Goal: Task Accomplishment & Management: Use online tool/utility

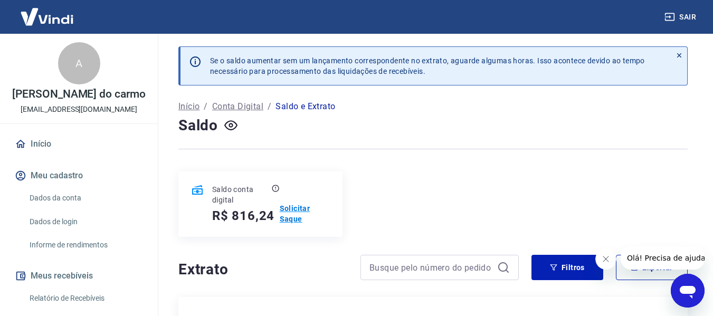
click at [299, 219] on p "Solicitar Saque" at bounding box center [305, 213] width 50 height 21
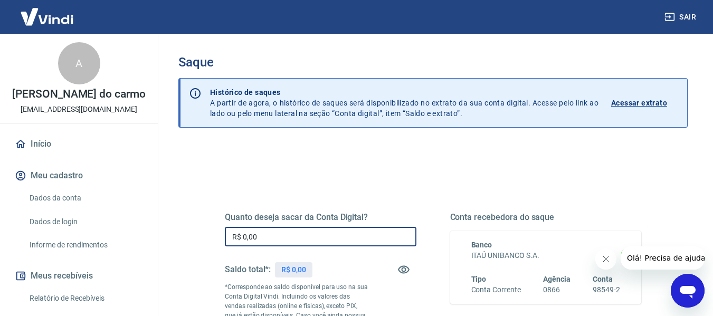
click at [326, 232] on input "R$ 0,00" at bounding box center [320, 237] width 191 height 20
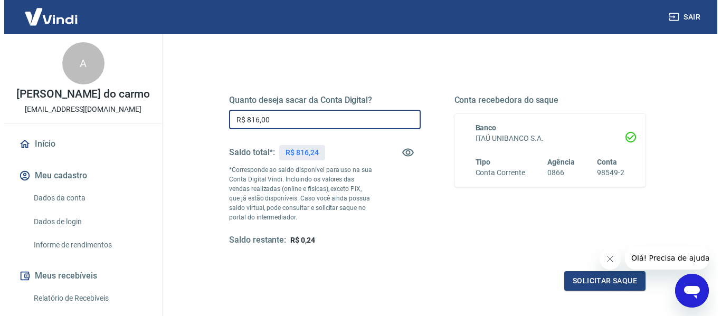
scroll to position [116, 0]
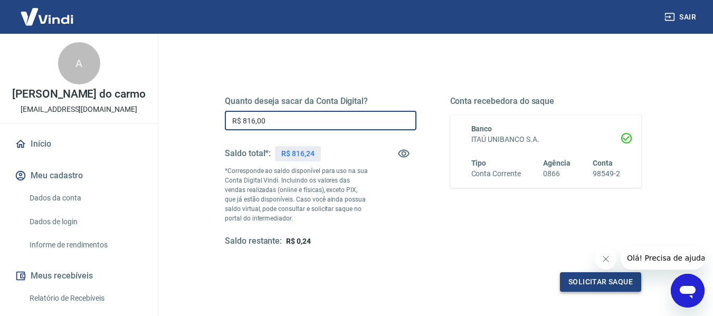
type input "R$ 816,00"
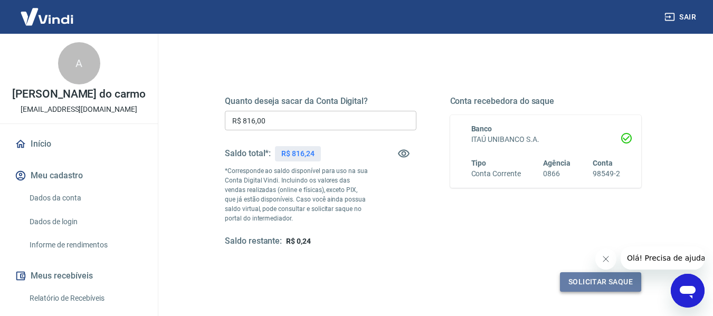
click at [587, 284] on button "Solicitar saque" at bounding box center [600, 282] width 81 height 20
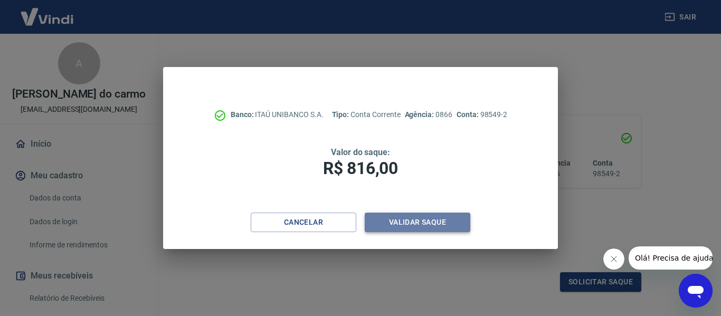
click at [399, 218] on button "Validar saque" at bounding box center [418, 223] width 106 height 20
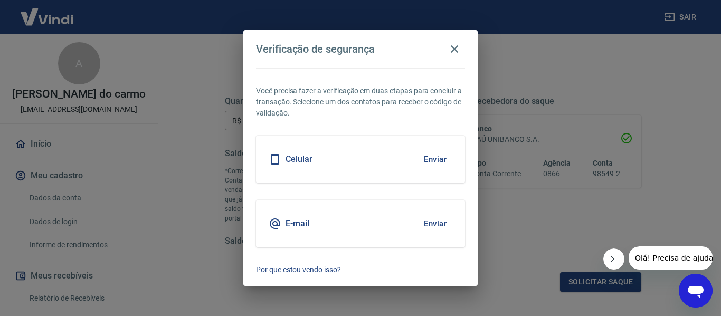
click at [438, 159] on button "Enviar" at bounding box center [435, 159] width 34 height 22
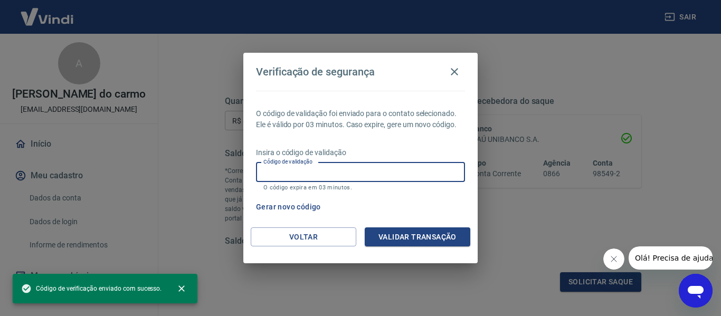
click at [342, 173] on input "Código de validação" at bounding box center [360, 172] width 209 height 20
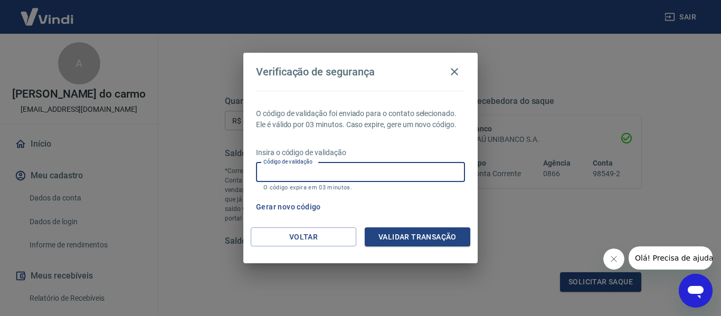
click at [282, 169] on input "Código de validação" at bounding box center [360, 172] width 209 height 20
click at [289, 207] on button "Gerar novo código" at bounding box center [288, 207] width 73 height 20
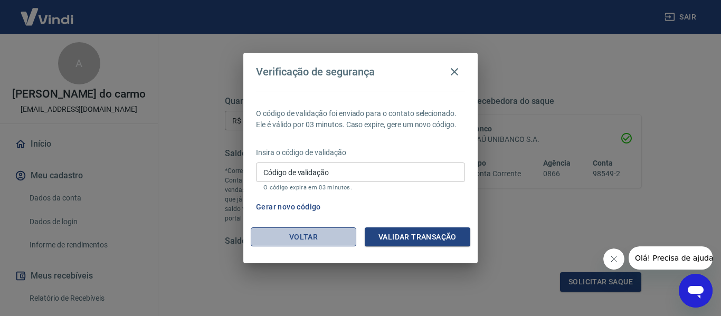
click at [309, 234] on button "Voltar" at bounding box center [304, 237] width 106 height 20
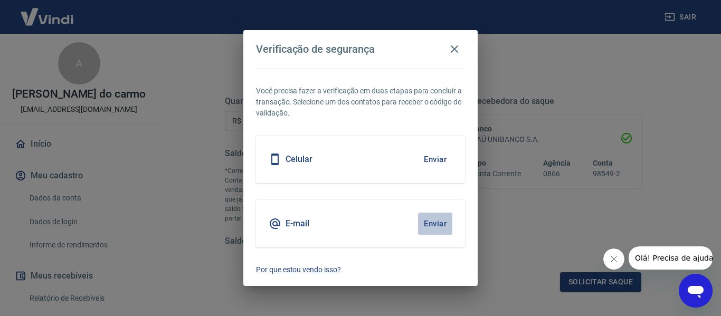
click at [420, 226] on button "Enviar" at bounding box center [435, 224] width 34 height 22
click at [434, 217] on button "Enviar" at bounding box center [435, 224] width 34 height 22
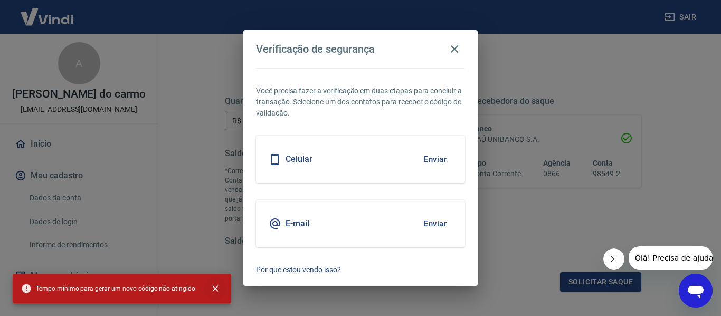
click at [210, 289] on icon "close" at bounding box center [215, 288] width 11 height 11
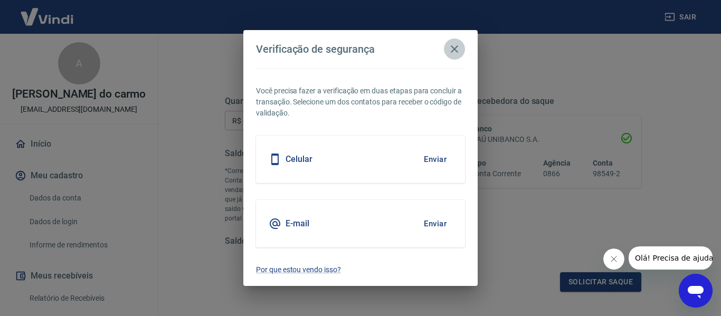
click at [453, 51] on icon "button" at bounding box center [454, 48] width 7 height 7
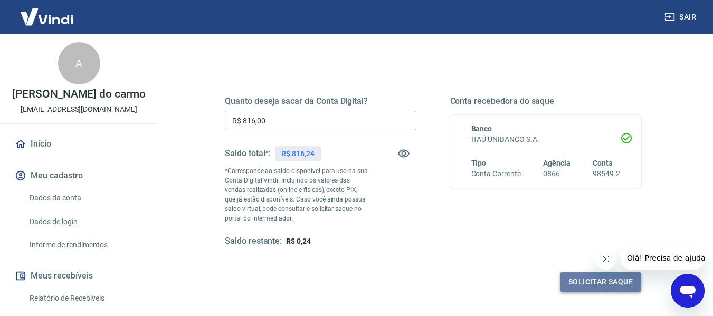
click at [595, 286] on button "Solicitar saque" at bounding box center [600, 282] width 81 height 20
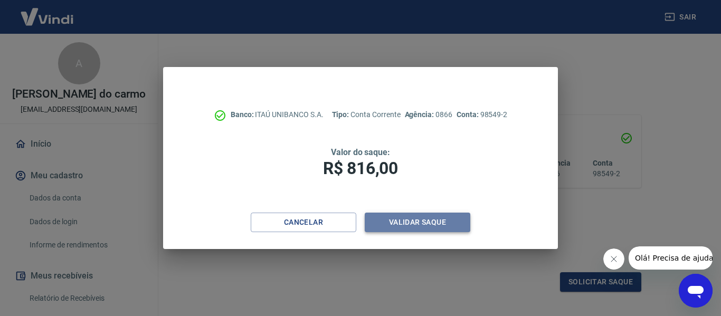
click at [425, 222] on button "Validar saque" at bounding box center [418, 223] width 106 height 20
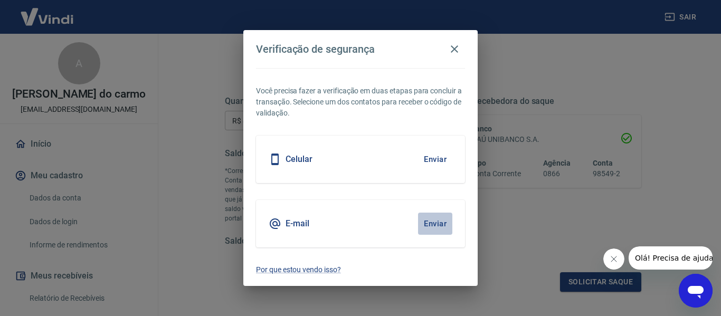
click at [425, 222] on button "Enviar" at bounding box center [435, 224] width 34 height 22
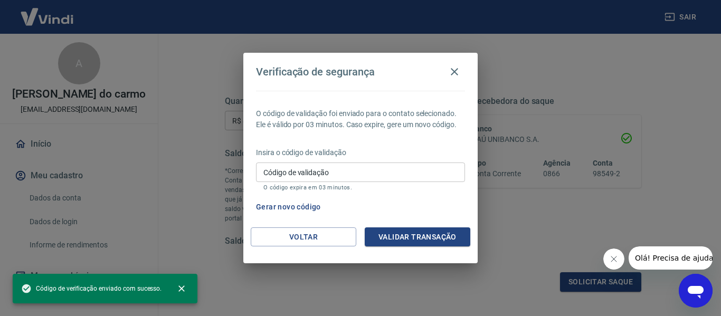
click at [380, 167] on input "Código de validação" at bounding box center [360, 172] width 209 height 20
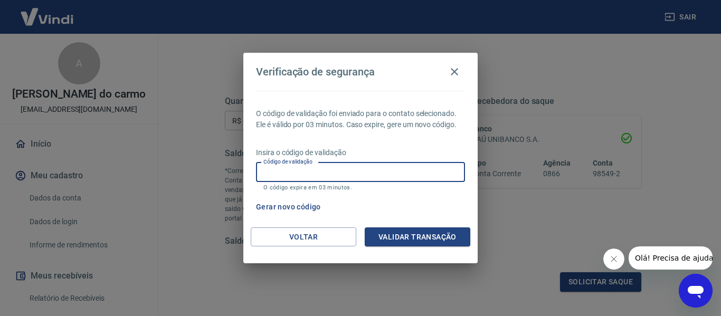
click at [337, 170] on input "Código de validação" at bounding box center [360, 172] width 209 height 20
type input "286123"
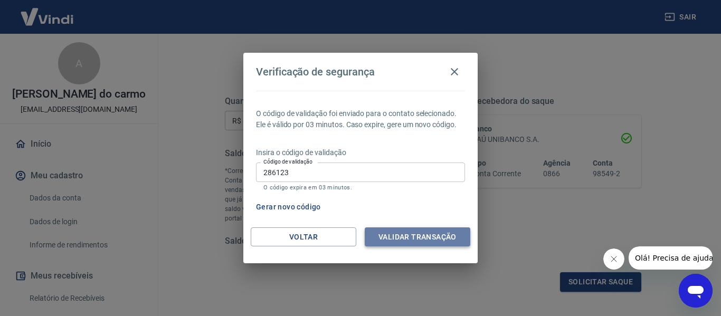
click at [428, 234] on button "Validar transação" at bounding box center [418, 237] width 106 height 20
